Goal: Task Accomplishment & Management: Manage account settings

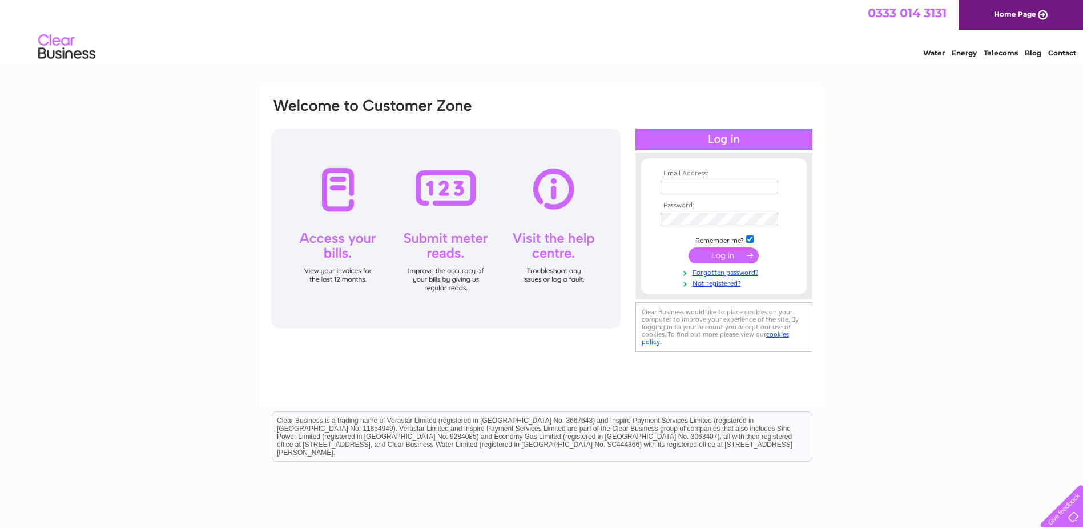
type input "info@slcommercials.co.uk"
click at [730, 251] on input "submit" at bounding box center [724, 255] width 70 height 16
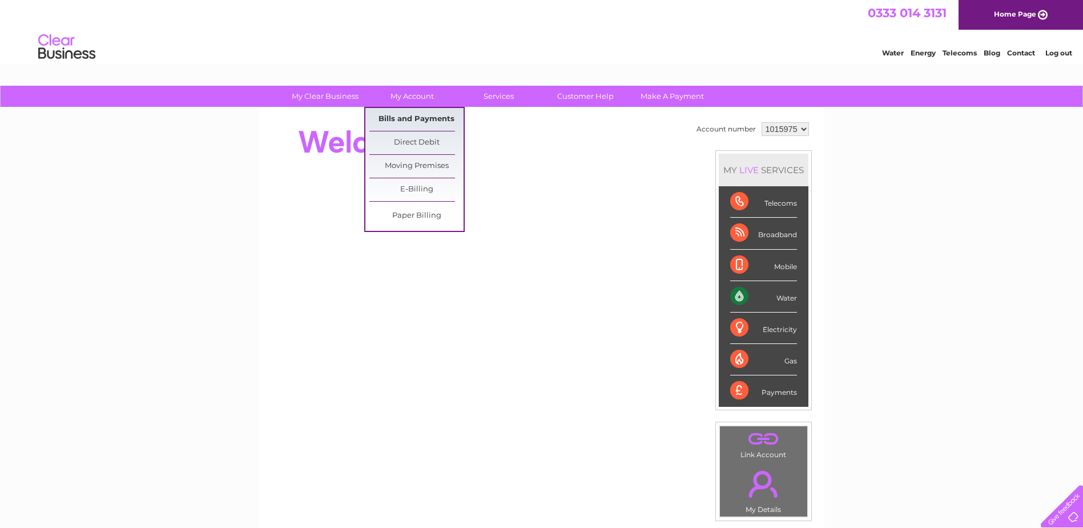
click at [404, 114] on link "Bills and Payments" at bounding box center [416, 119] width 94 height 23
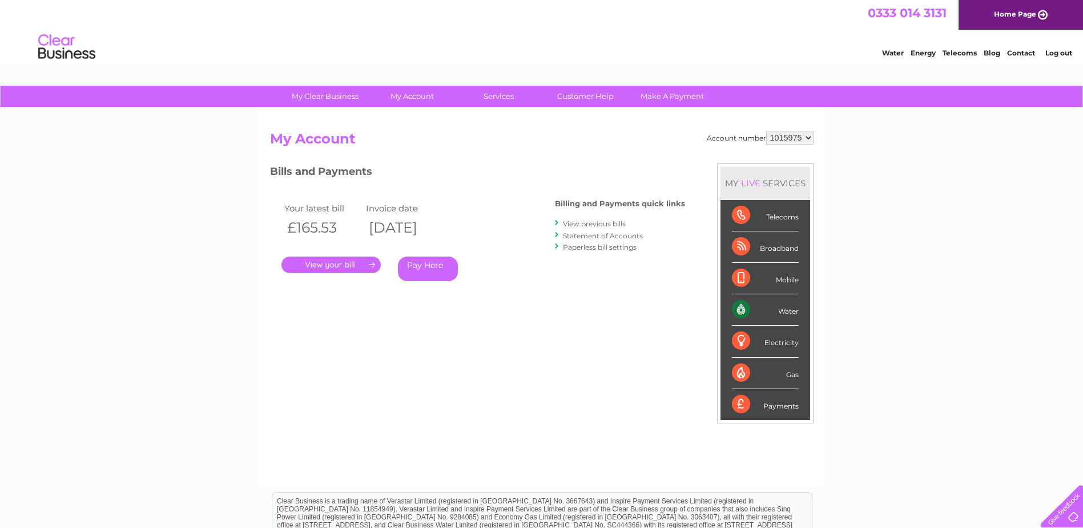
click at [328, 263] on link "." at bounding box center [330, 264] width 99 height 17
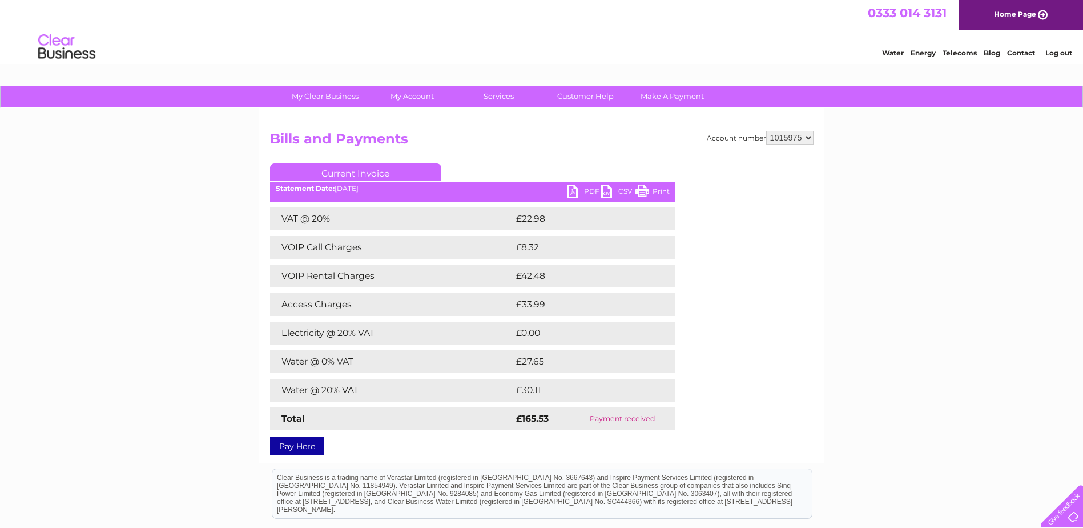
click at [584, 189] on link "PDF" at bounding box center [584, 192] width 34 height 17
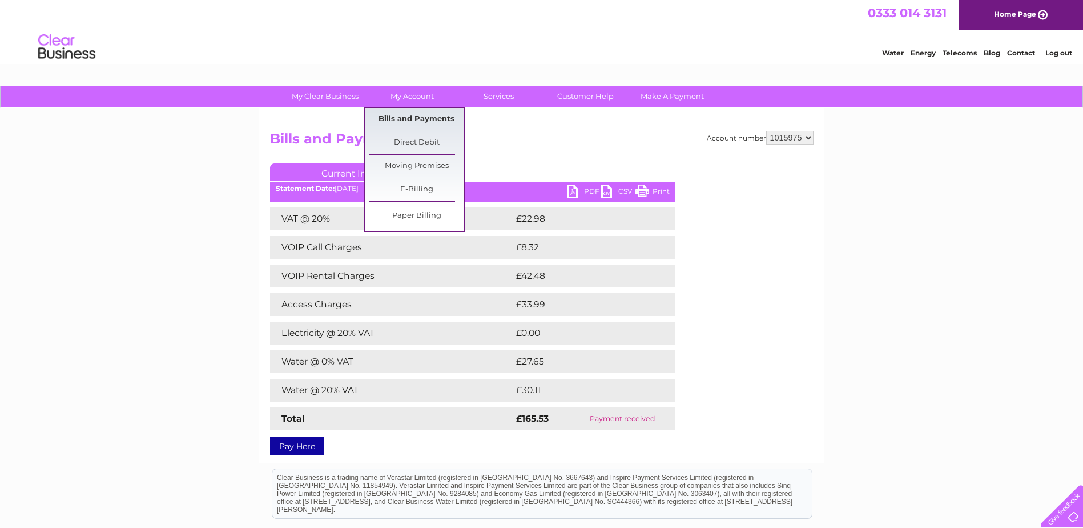
click at [409, 117] on link "Bills and Payments" at bounding box center [416, 119] width 94 height 23
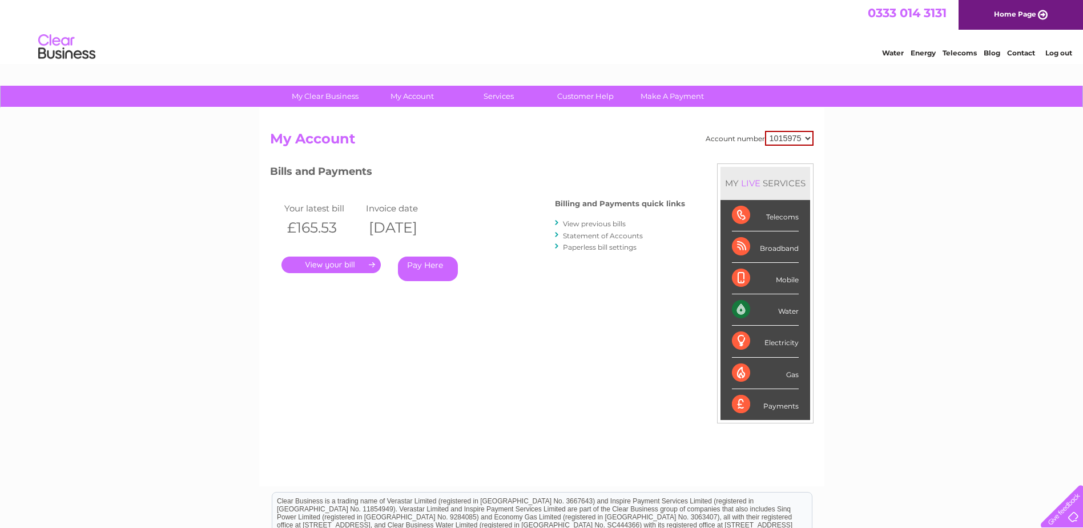
click at [597, 223] on link "View previous bills" at bounding box center [594, 223] width 63 height 9
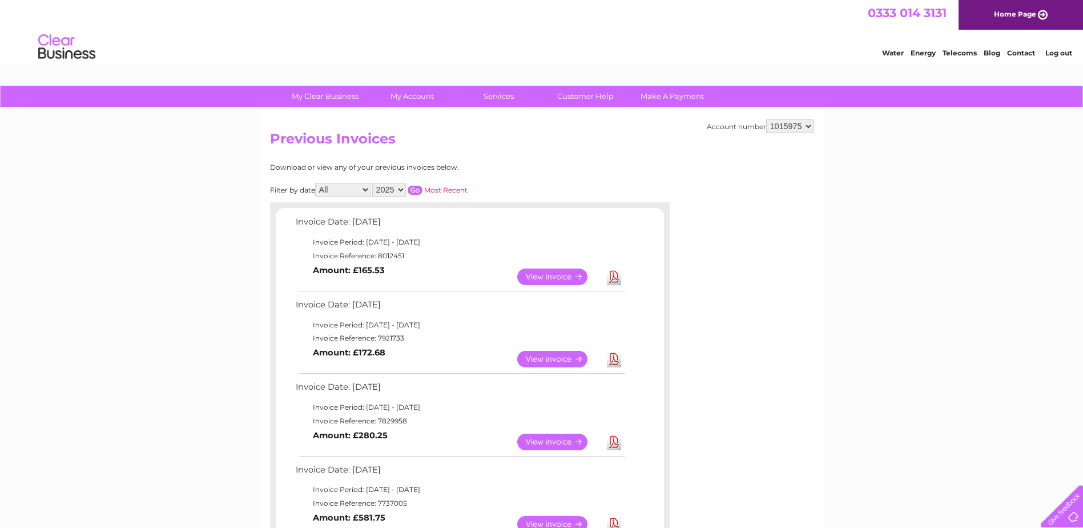
click at [616, 357] on link "Download" at bounding box center [614, 359] width 14 height 17
click at [807, 124] on select "1015975" at bounding box center [789, 126] width 47 height 14
click at [766, 119] on select "1015975" at bounding box center [789, 126] width 47 height 14
click at [1059, 51] on link "Log out" at bounding box center [1058, 53] width 27 height 9
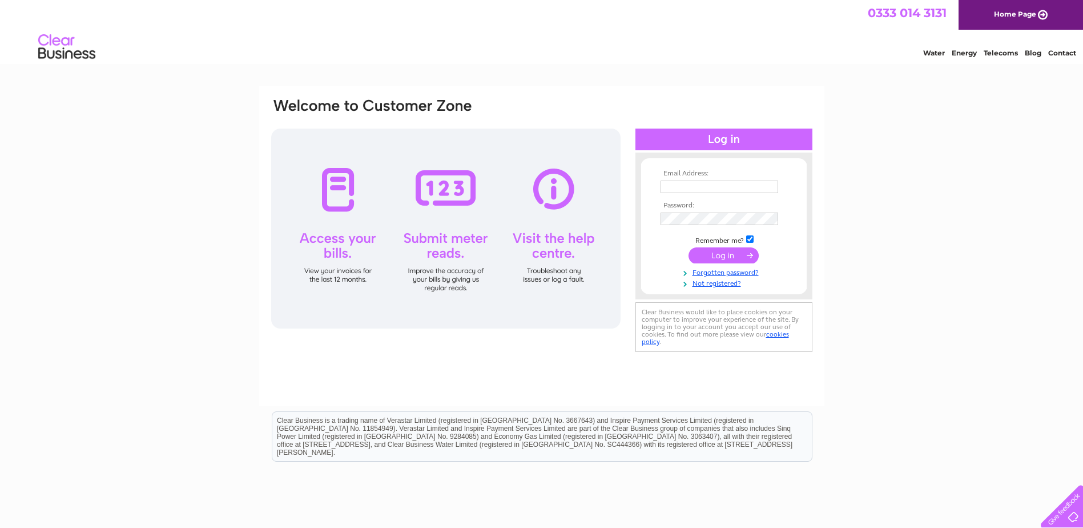
type input "info@slcommercials.co.uk"
click at [728, 255] on input "submit" at bounding box center [724, 255] width 70 height 16
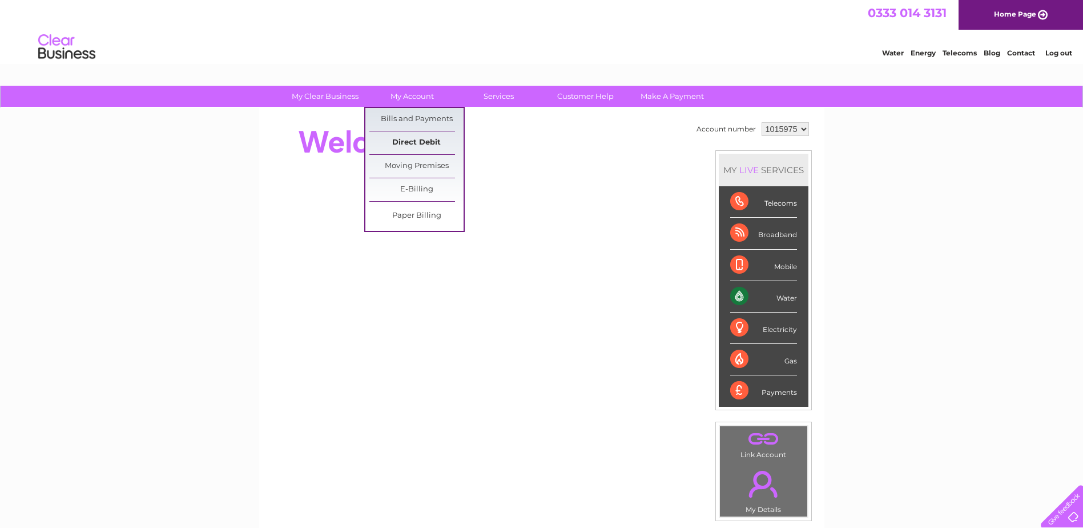
click at [411, 142] on link "Direct Debit" at bounding box center [416, 142] width 94 height 23
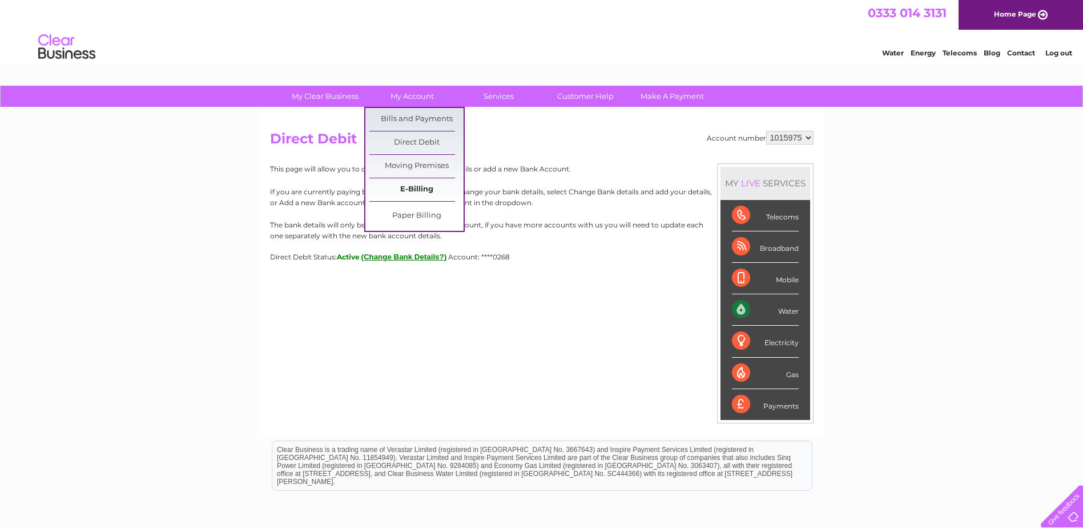
click at [417, 186] on link "E-Billing" at bounding box center [416, 189] width 94 height 23
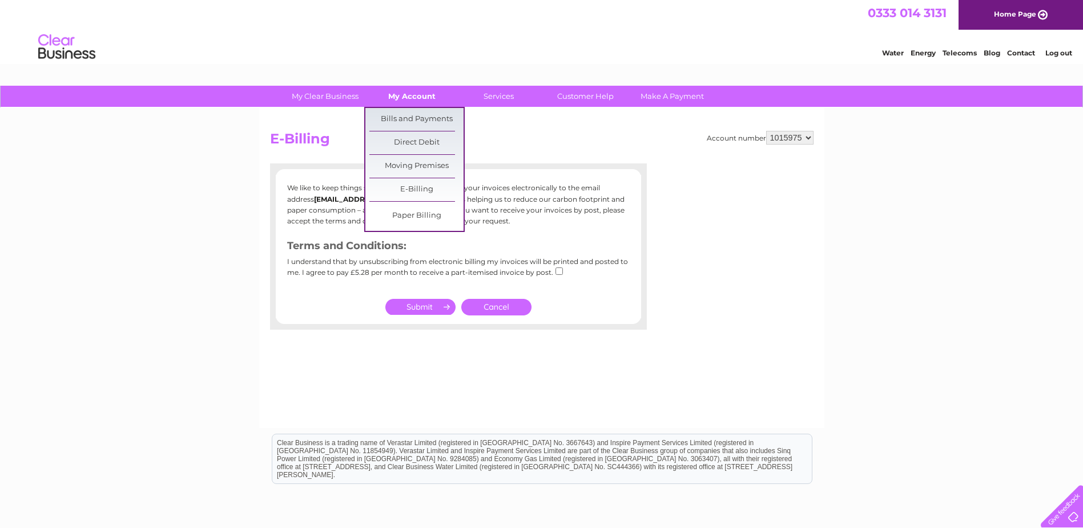
click at [423, 92] on link "My Account" at bounding box center [412, 96] width 94 height 21
click at [413, 214] on link "Paper Billing" at bounding box center [416, 215] width 94 height 23
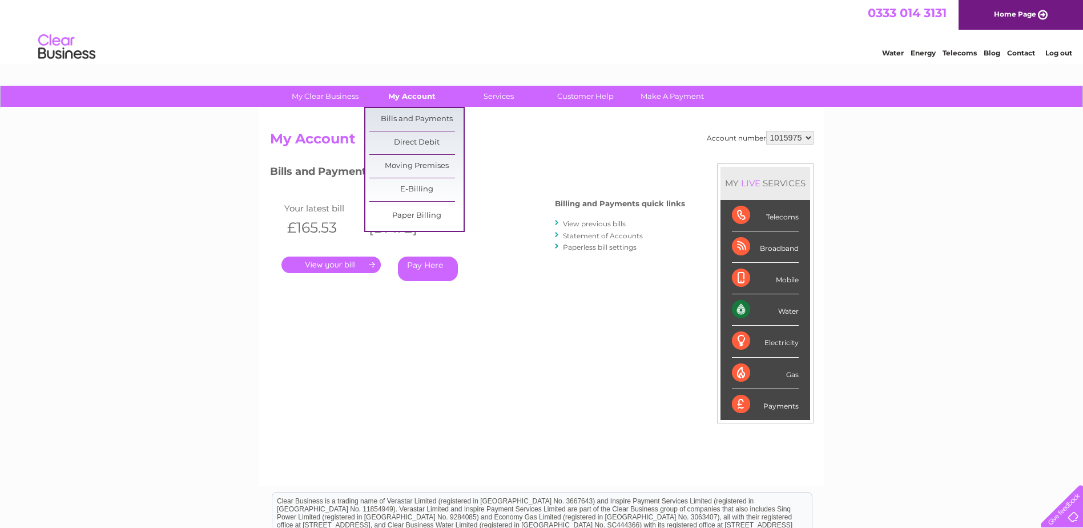
click at [413, 94] on link "My Account" at bounding box center [412, 96] width 94 height 21
click at [412, 115] on link "Bills and Payments" at bounding box center [416, 119] width 94 height 23
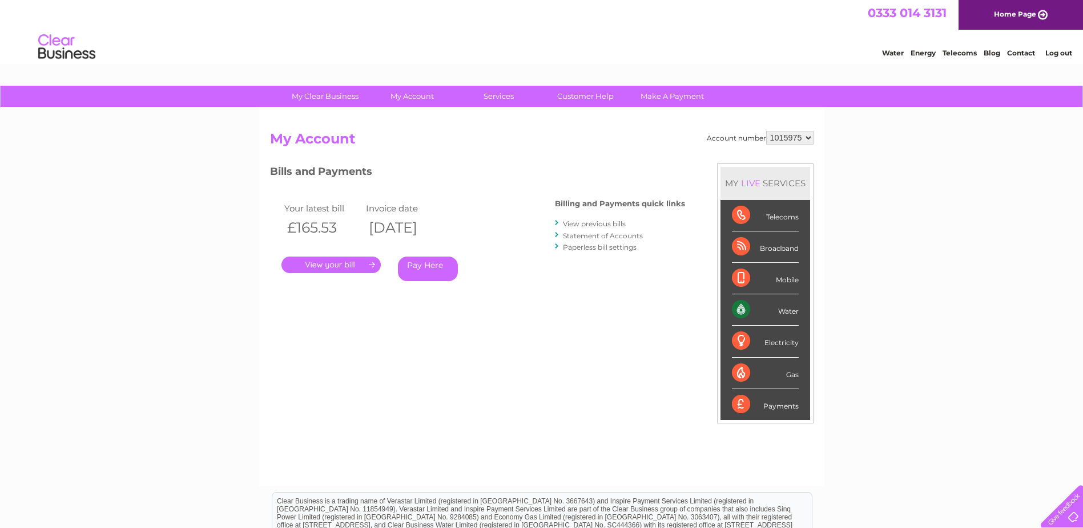
click at [601, 222] on link "View previous bills" at bounding box center [594, 223] width 63 height 9
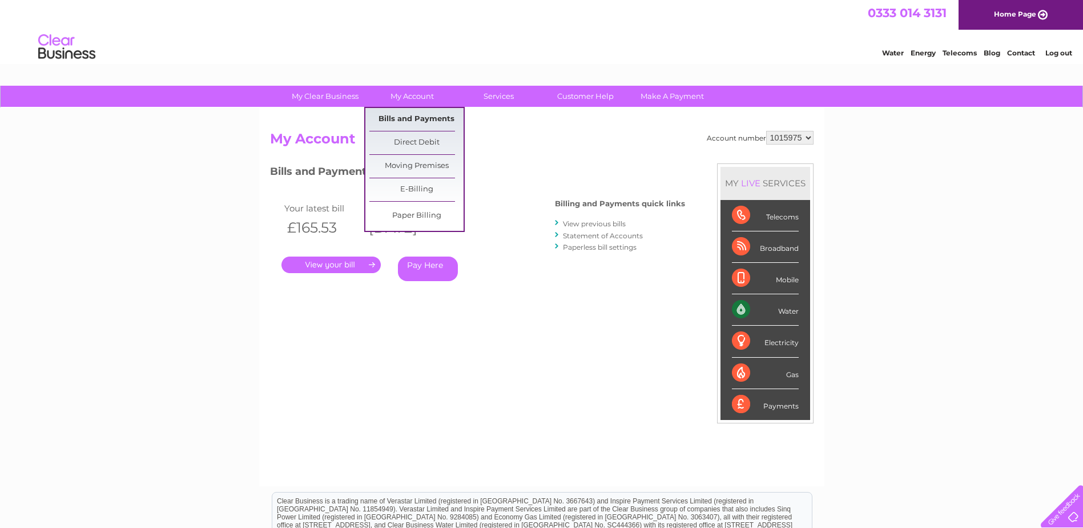
click at [413, 115] on link "Bills and Payments" at bounding box center [416, 119] width 94 height 23
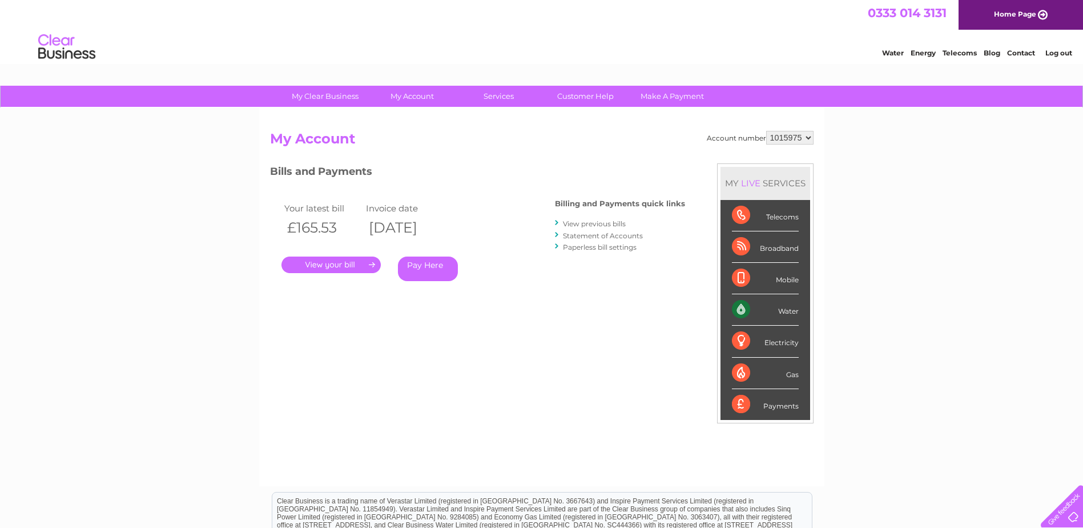
click at [630, 234] on link "Statement of Accounts" at bounding box center [603, 235] width 80 height 9
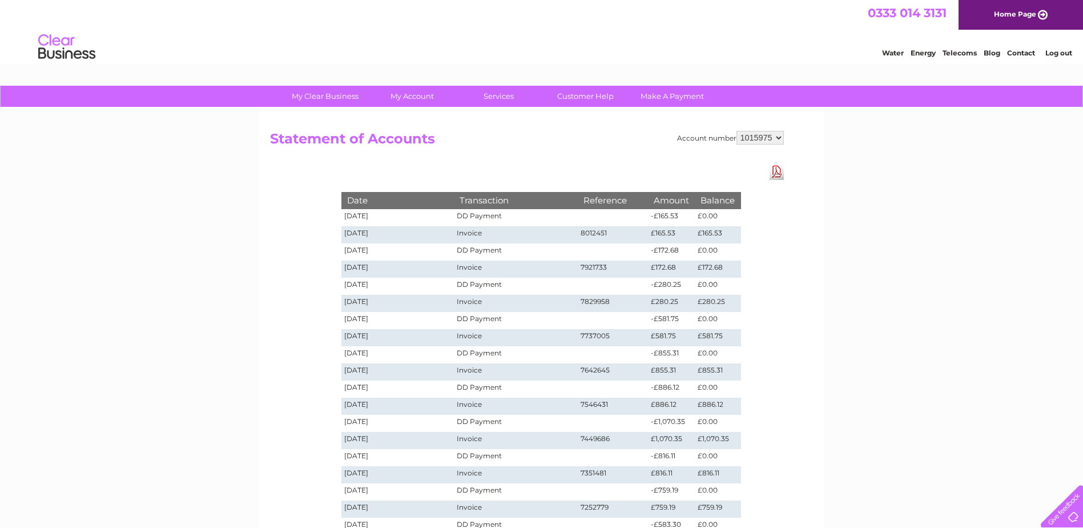
click at [772, 136] on select "1015975" at bounding box center [760, 138] width 47 height 14
click at [584, 147] on h2 "Statement of Accounts" at bounding box center [527, 142] width 514 height 22
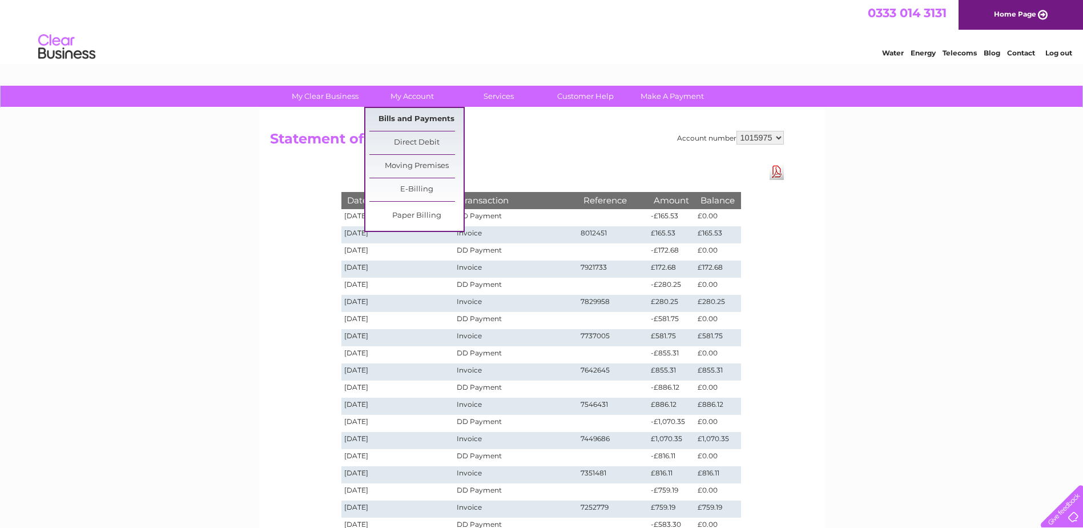
click at [420, 115] on link "Bills and Payments" at bounding box center [416, 119] width 94 height 23
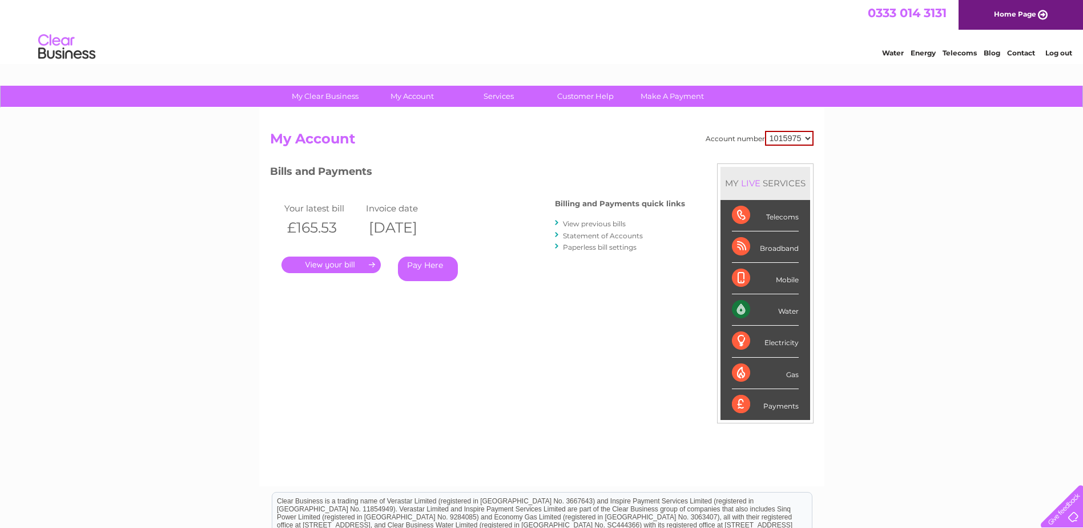
click at [587, 222] on link "View previous bills" at bounding box center [594, 223] width 63 height 9
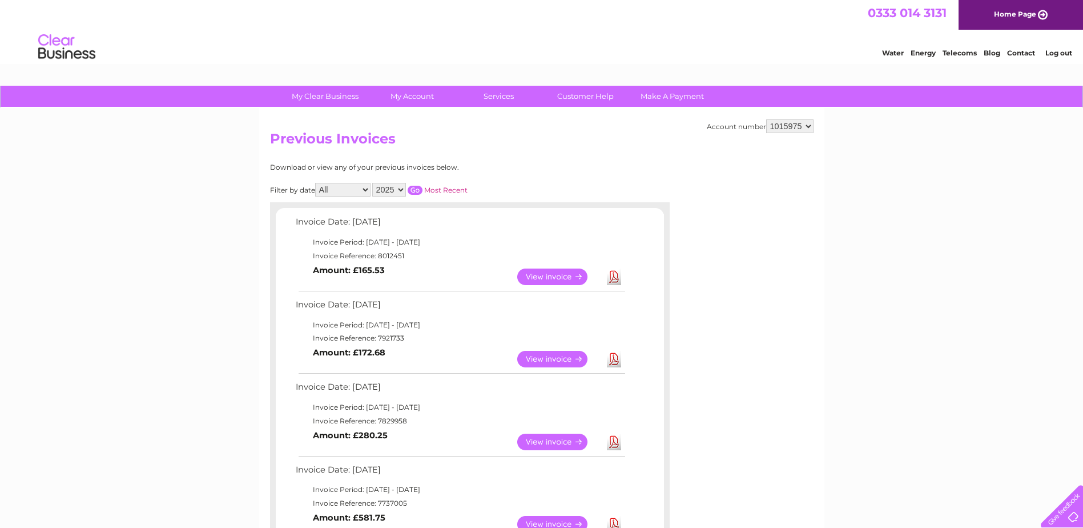
click at [1064, 50] on link "Log out" at bounding box center [1058, 53] width 27 height 9
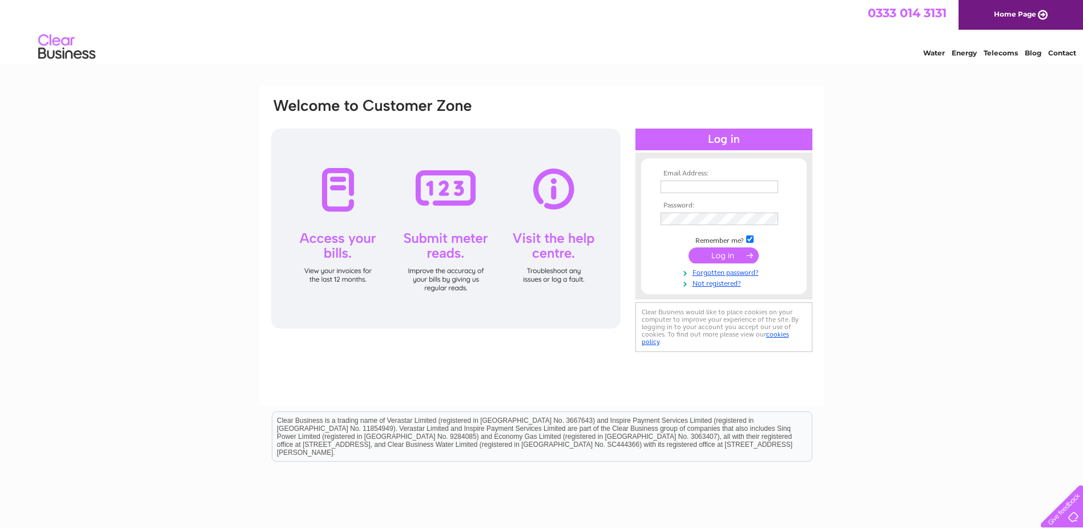
type input "info@slcommercials.co.uk"
click at [721, 254] on input "submit" at bounding box center [724, 255] width 70 height 16
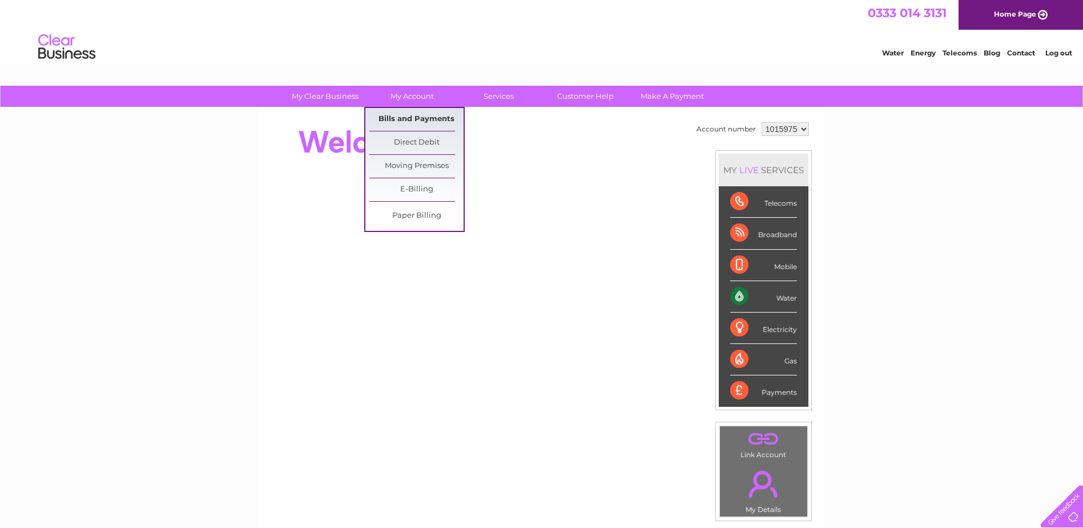
click at [407, 114] on link "Bills and Payments" at bounding box center [416, 119] width 94 height 23
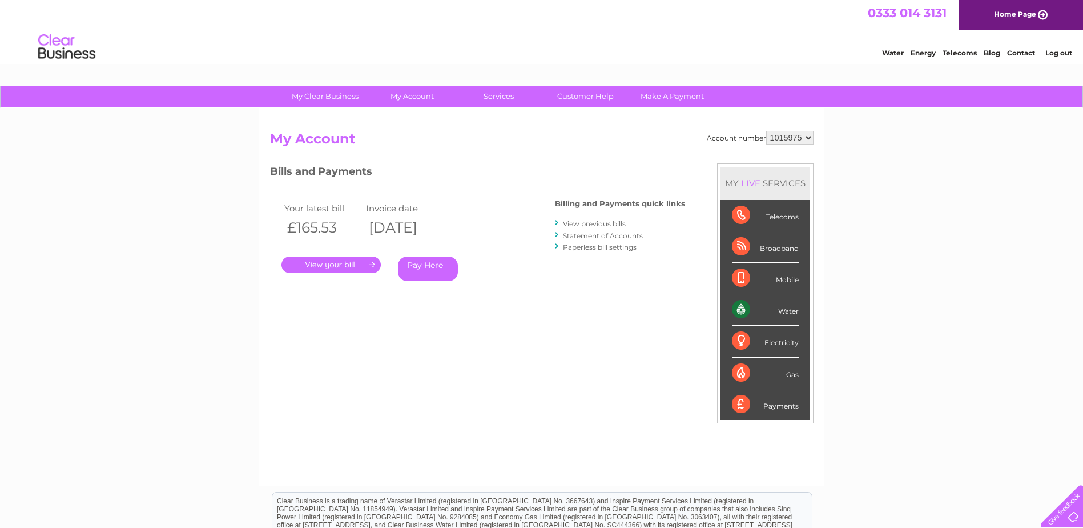
click at [596, 225] on link "View previous bills" at bounding box center [594, 223] width 63 height 9
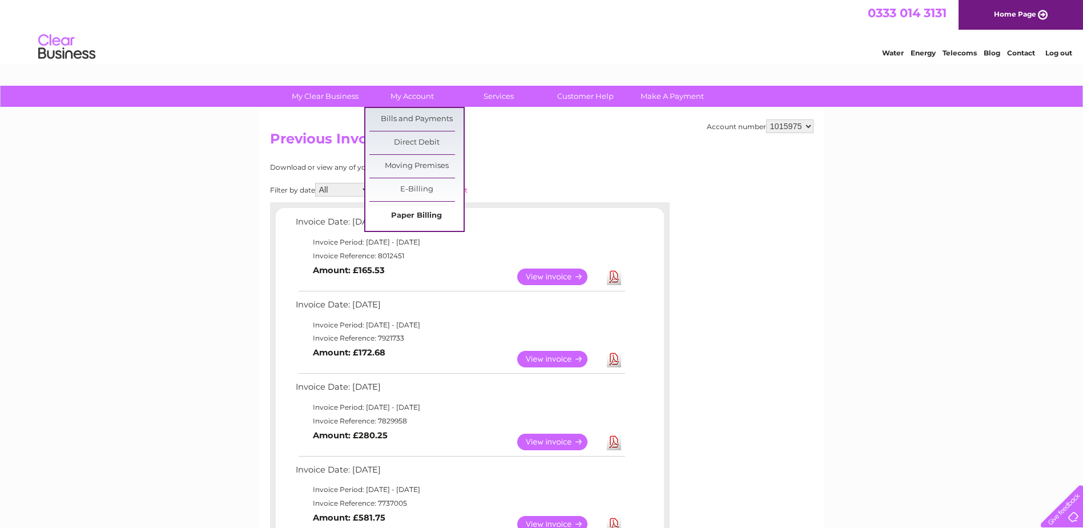
click at [412, 208] on link "Paper Billing" at bounding box center [416, 215] width 94 height 23
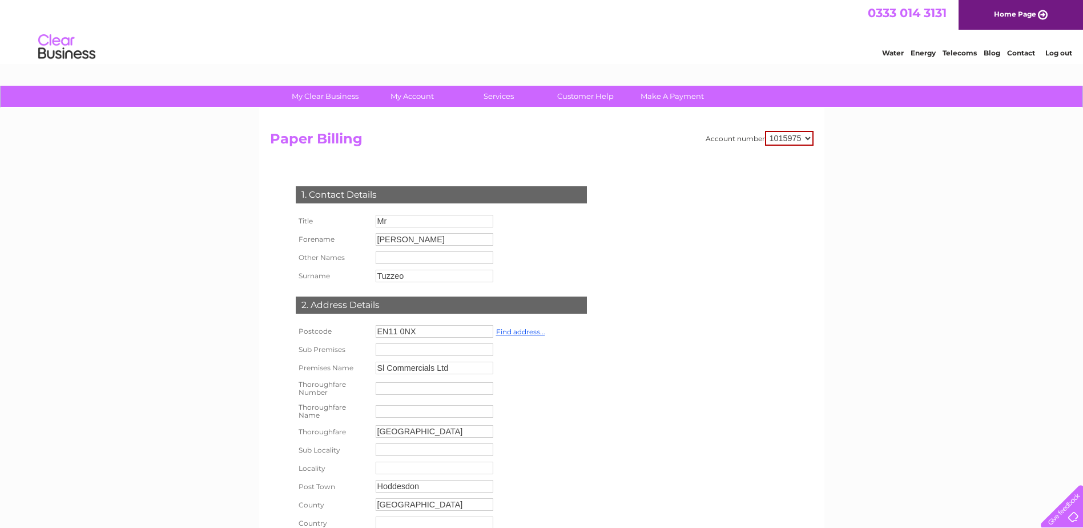
click at [1056, 53] on link "Log out" at bounding box center [1058, 53] width 27 height 9
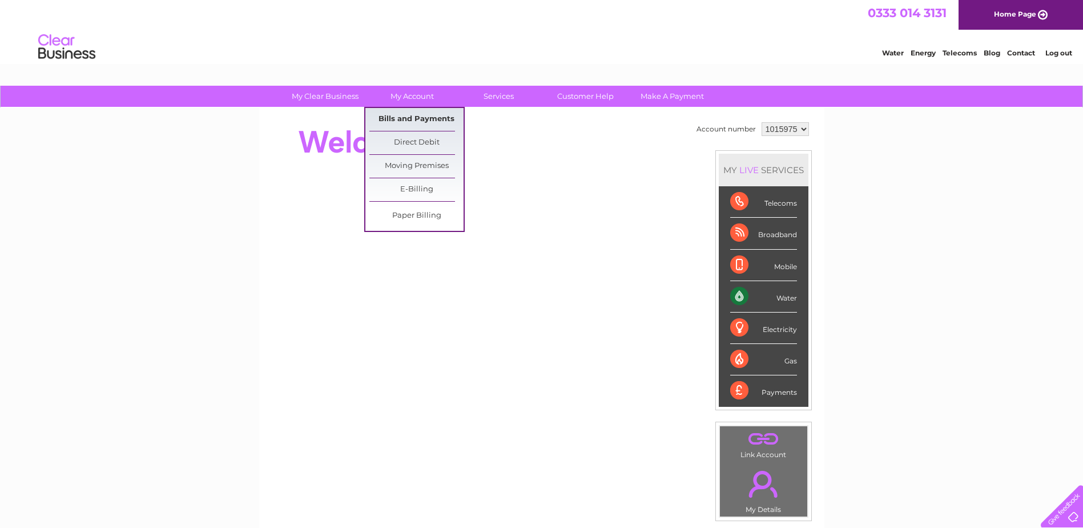
click at [414, 114] on link "Bills and Payments" at bounding box center [416, 119] width 94 height 23
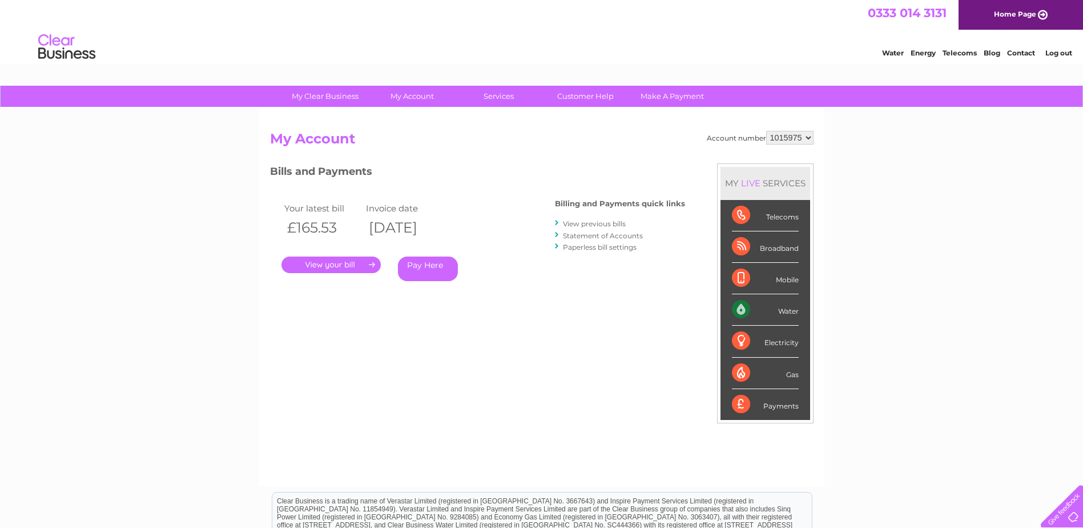
click at [611, 221] on link "View previous bills" at bounding box center [594, 223] width 63 height 9
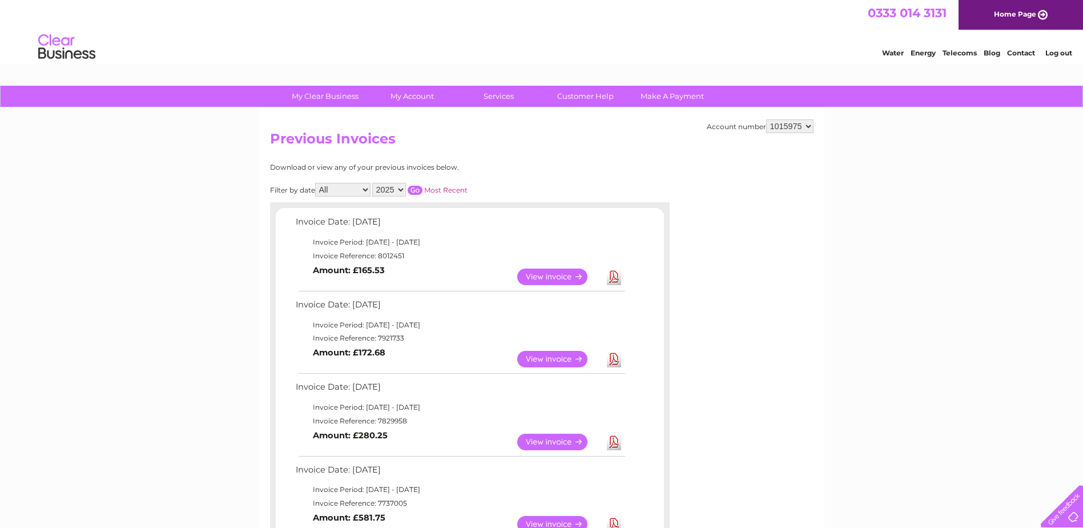
click at [809, 127] on select "1015975" at bounding box center [789, 126] width 47 height 14
